Goal: Task Accomplishment & Management: Manage account settings

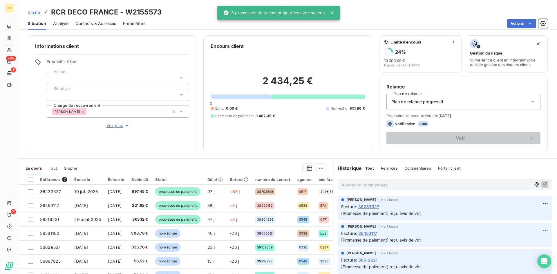
click at [39, 15] on div "Clients RCR DECO [GEOGRAPHIC_DATA] - W2155573" at bounding box center [95, 12] width 134 height 10
click at [37, 14] on span "Clients" at bounding box center [34, 12] width 13 height 5
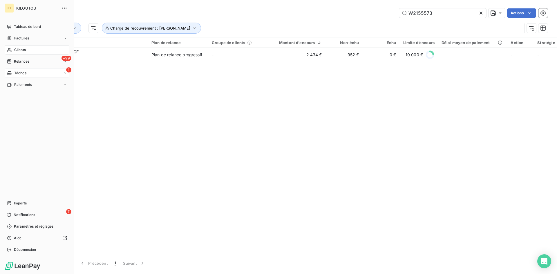
click at [67, 72] on div "1" at bounding box center [68, 69] width 5 height 5
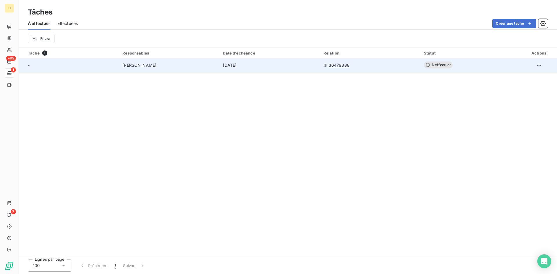
click at [173, 67] on div "[PERSON_NAME]" at bounding box center [168, 65] width 93 height 6
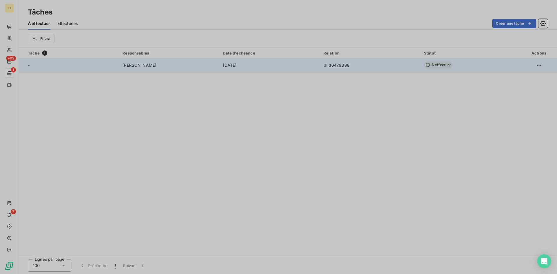
type input "[DATE]"
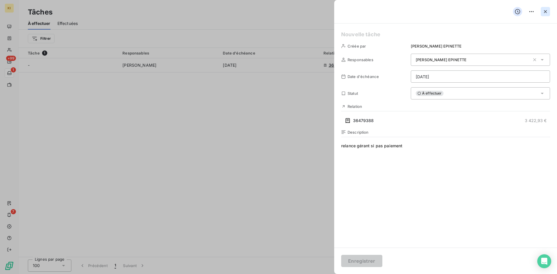
click at [543, 10] on icon "button" at bounding box center [545, 12] width 6 height 6
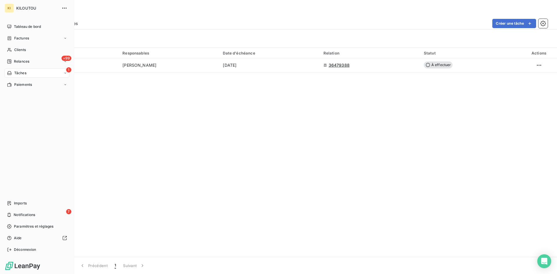
click at [66, 74] on icon at bounding box center [64, 72] width 3 height 3
click at [53, 95] on div "Effectuées" at bounding box center [41, 96] width 58 height 9
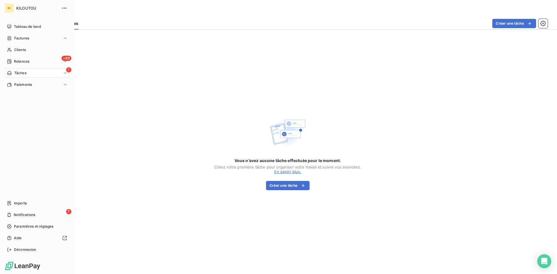
click at [65, 72] on icon at bounding box center [64, 72] width 3 height 3
click at [48, 86] on div "À effectuer" at bounding box center [41, 84] width 58 height 9
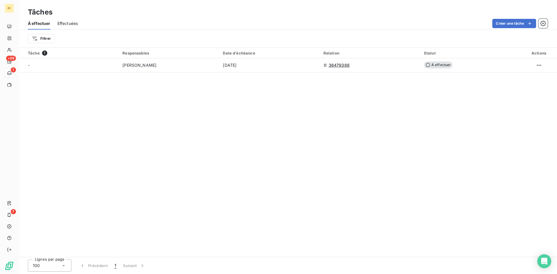
click at [198, 121] on div "Tâche 1 Responsables Date d'échéance Relation Statut Actions - [PERSON_NAME] [D…" at bounding box center [288, 152] width 538 height 209
click at [45, 54] on span "1" at bounding box center [44, 52] width 5 height 5
click at [48, 39] on html "KI +99 1 7 Tâches À effectuer Effectuées Créer une tâche Filtrer Rechercher et …" at bounding box center [278, 137] width 557 height 274
click at [60, 81] on div "Responsables" at bounding box center [70, 81] width 80 height 9
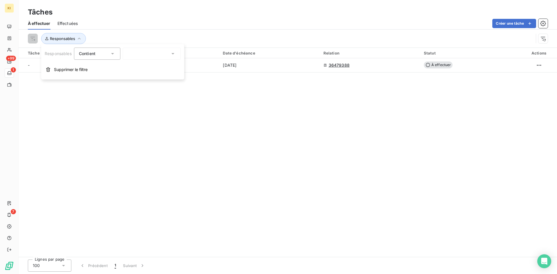
click at [148, 54] on div at bounding box center [152, 54] width 58 height 12
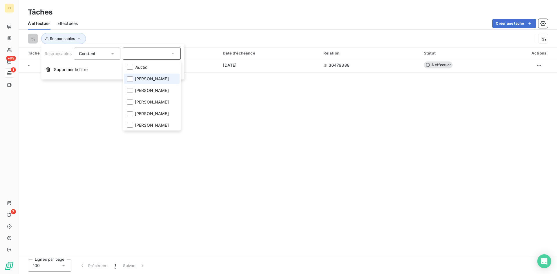
click at [154, 78] on span "[PERSON_NAME]" at bounding box center [152, 79] width 34 height 6
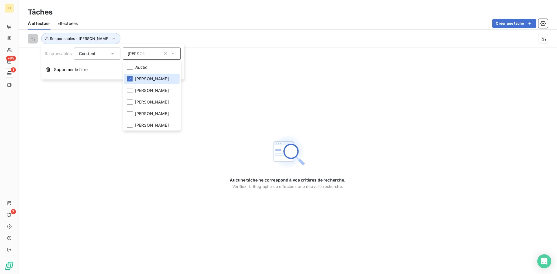
click at [257, 51] on div "Aucune tâche ne correspond à vos critères de recherche. Vérifiez l’orthographe …" at bounding box center [288, 161] width 116 height 226
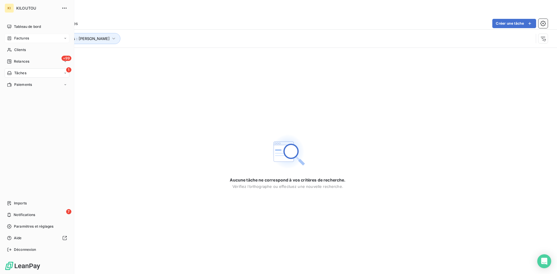
click at [26, 41] on span "Factures" at bounding box center [21, 38] width 15 height 5
click at [31, 55] on nav "Factures Avoirs Opérations Diverses" at bounding box center [41, 61] width 58 height 32
click at [30, 57] on div "Avoirs" at bounding box center [41, 61] width 58 height 9
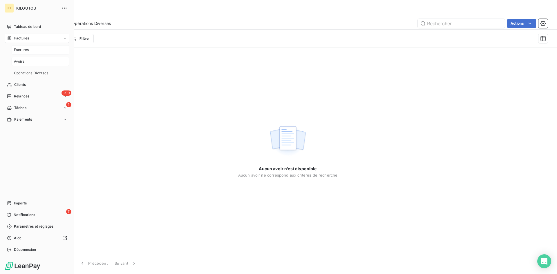
click at [40, 47] on div "Factures" at bounding box center [41, 49] width 58 height 9
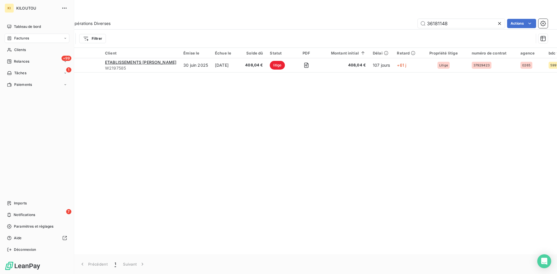
click at [34, 39] on div "Factures" at bounding box center [37, 38] width 65 height 9
click at [31, 48] on div "Clients" at bounding box center [37, 49] width 65 height 9
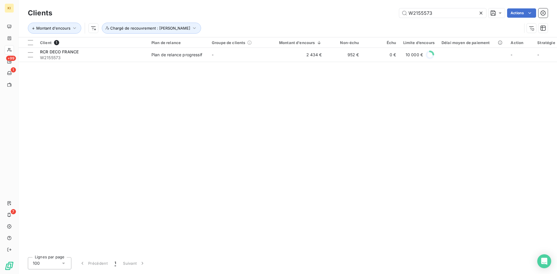
drag, startPoint x: 442, startPoint y: 13, endPoint x: 322, endPoint y: 11, distance: 120.0
click at [322, 11] on div "W2155573 Actions" at bounding box center [303, 12] width 488 height 9
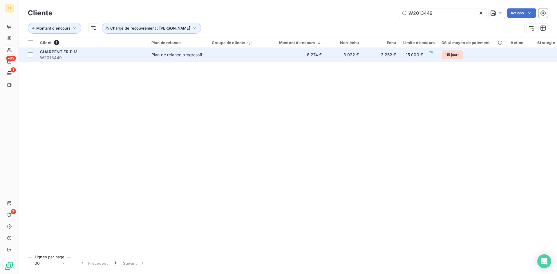
type input "W2013449"
click at [117, 53] on div "CHARPENTIER P M" at bounding box center [92, 52] width 104 height 6
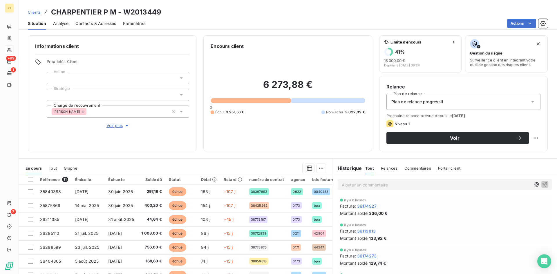
click at [374, 182] on p "Ajouter un commentaire ﻿" at bounding box center [436, 184] width 189 height 7
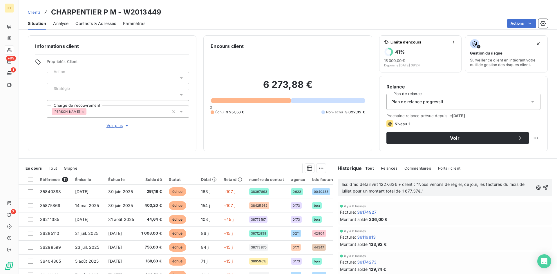
click at [376, 184] on span "léa: dmd détail virt 1227.63€ + client : "Nous venons de régler, ce jour, les f…" at bounding box center [434, 188] width 184 height 12
